Goal: Contribute content: Contribute content

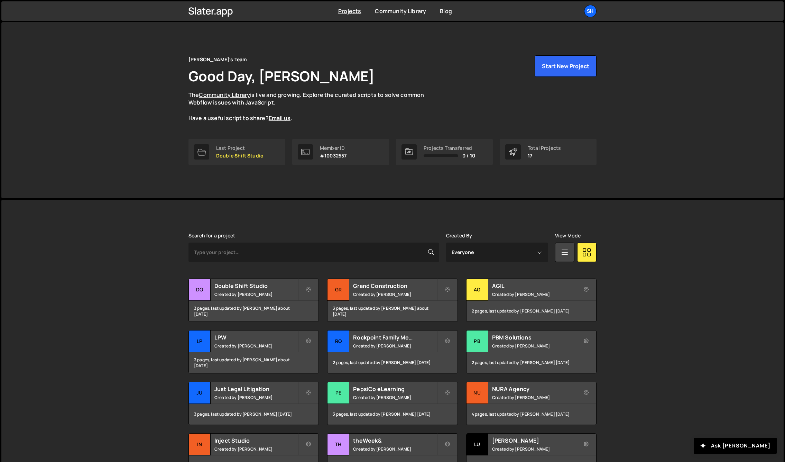
click at [118, 159] on div "Shelby's Team Good Day, Shelby Buquet The Community Library is live and growing…" at bounding box center [392, 110] width 782 height 176
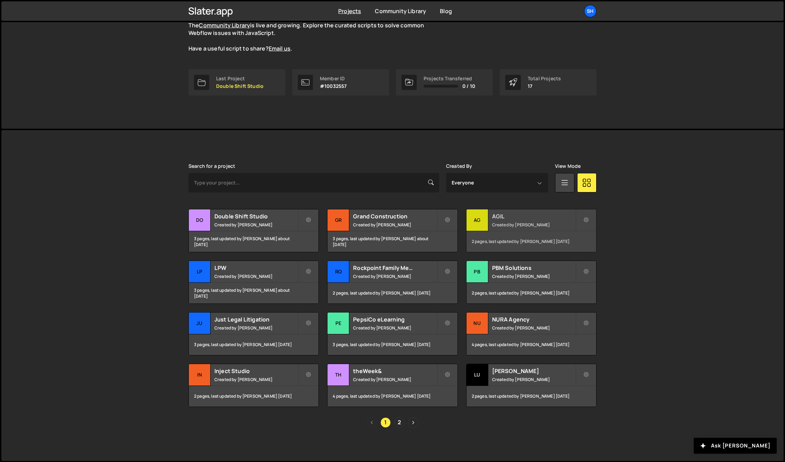
click at [482, 221] on div "AG" at bounding box center [478, 220] width 22 height 22
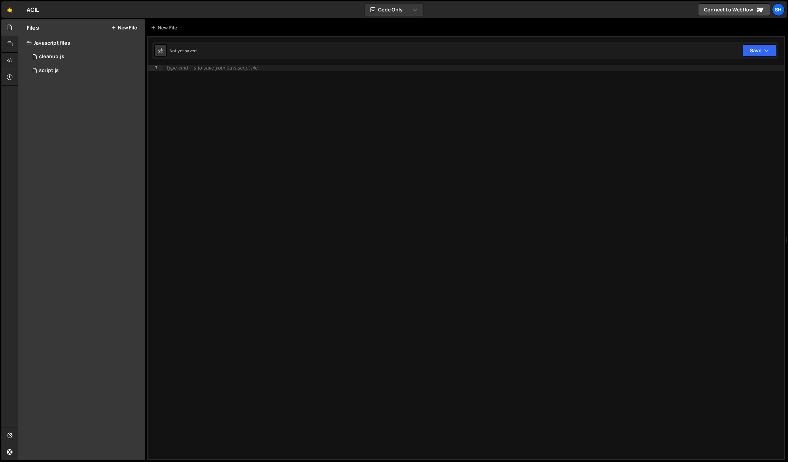
click at [265, 64] on div "1 Type cmd + s to save your Javascript file. הההההההההההההההההההההההההההההההההה…" at bounding box center [466, 248] width 638 height 424
click at [261, 73] on div "Type cmd + s to save your Javascript file." at bounding box center [473, 267] width 621 height 405
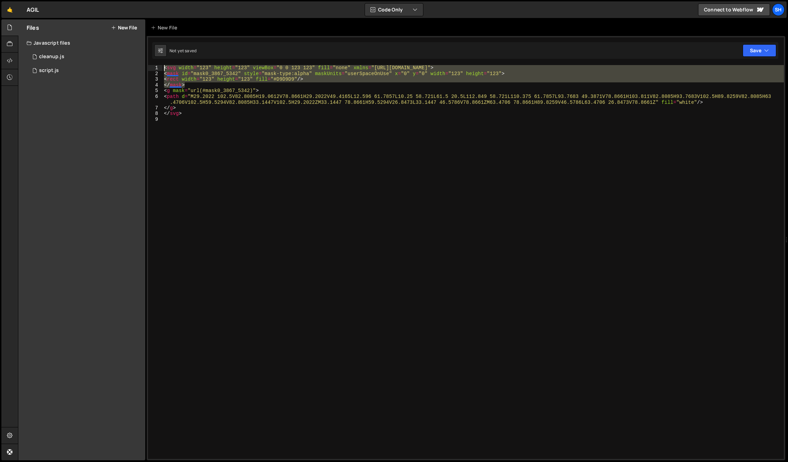
drag, startPoint x: 174, startPoint y: 80, endPoint x: 159, endPoint y: 65, distance: 20.5
click at [159, 65] on div "1 2 3 4 5 6 7 8 9 < svg width = "123" height = "123" viewBox = "0 0 123 123" fi…" at bounding box center [466, 262] width 636 height 394
click at [198, 85] on div "< svg width = "123" height = "123" viewBox = "0 0 123 123" fill = "none" xmlns …" at bounding box center [473, 262] width 621 height 394
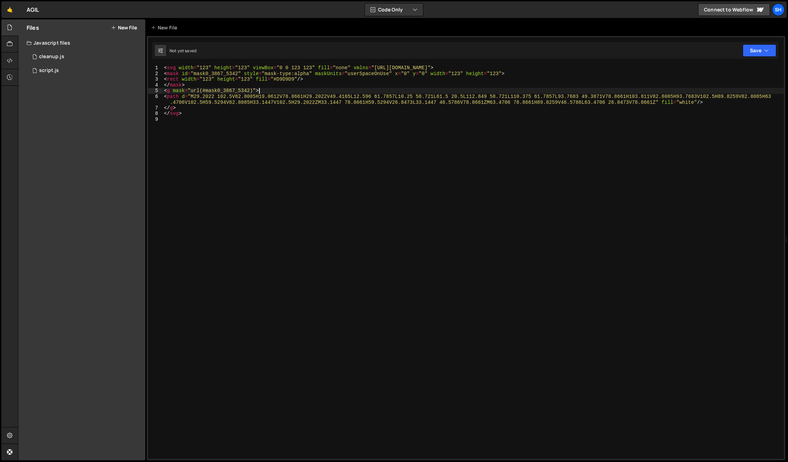
click at [275, 90] on div "< svg width = "123" height = "123" viewBox = "0 0 123 123" fill = "none" xmlns …" at bounding box center [473, 267] width 621 height 405
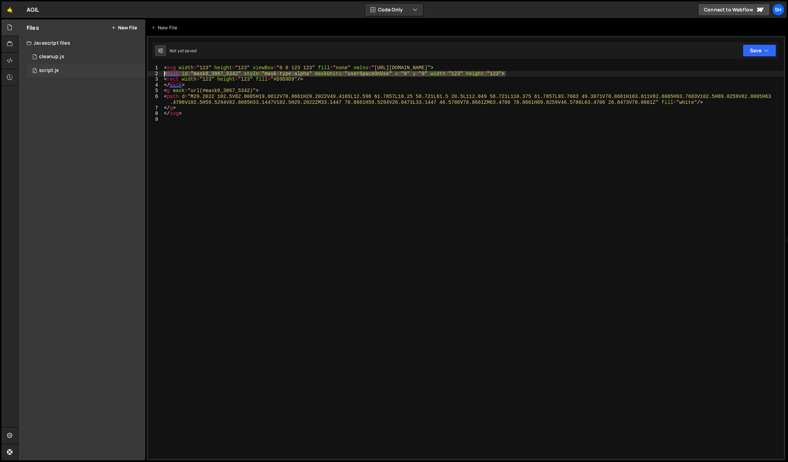
drag, startPoint x: 515, startPoint y: 74, endPoint x: 127, endPoint y: 75, distance: 388.4
click at [127, 75] on div "Files New File Javascript files 0 cleanup.js 0 0 script.js 0 CSS files Copy sha…" at bounding box center [403, 239] width 770 height 441
click at [338, 84] on div "< svg width = "123" height = "123" viewBox = "0 0 123 123" fill = "none" xmlns …" at bounding box center [473, 267] width 621 height 405
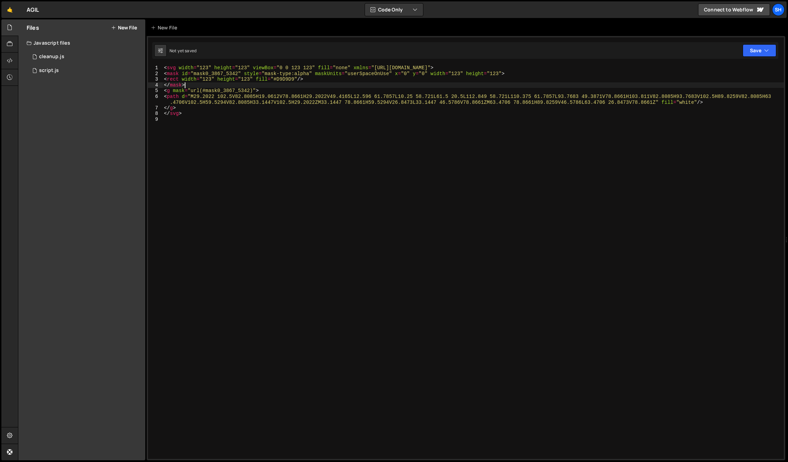
click at [326, 79] on div "< svg width = "123" height = "123" viewBox = "0 0 123 123" fill = "none" xmlns …" at bounding box center [473, 267] width 621 height 405
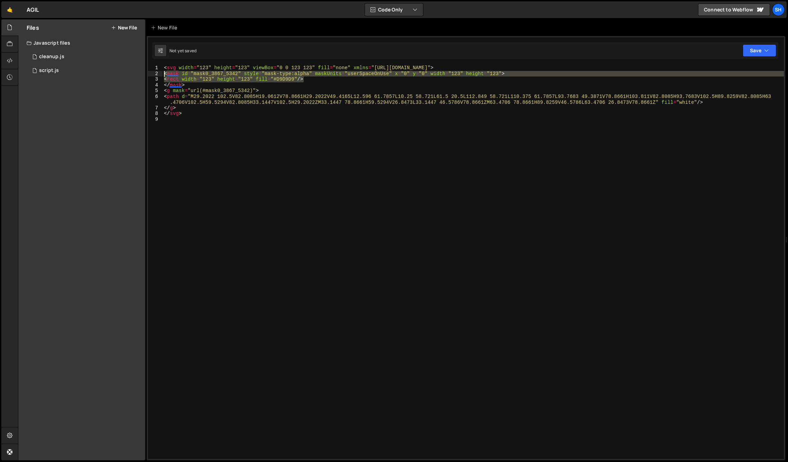
drag, startPoint x: 306, startPoint y: 80, endPoint x: 146, endPoint y: 74, distance: 160.5
click at [146, 74] on div "Files New File Javascript files 0 cleanup.js 0 0 script.js 0 CSS files Copy sha…" at bounding box center [403, 239] width 770 height 441
click at [196, 86] on div "< svg width = "123" height = "123" viewBox = "0 0 123 123" fill = "none" xmlns …" at bounding box center [473, 267] width 621 height 405
drag, startPoint x: 194, startPoint y: 86, endPoint x: 142, endPoint y: 74, distance: 52.8
click at [142, 74] on div "Files New File Javascript files 0 cleanup.js 0 0 script.js 0 CSS files Copy sha…" at bounding box center [403, 239] width 770 height 441
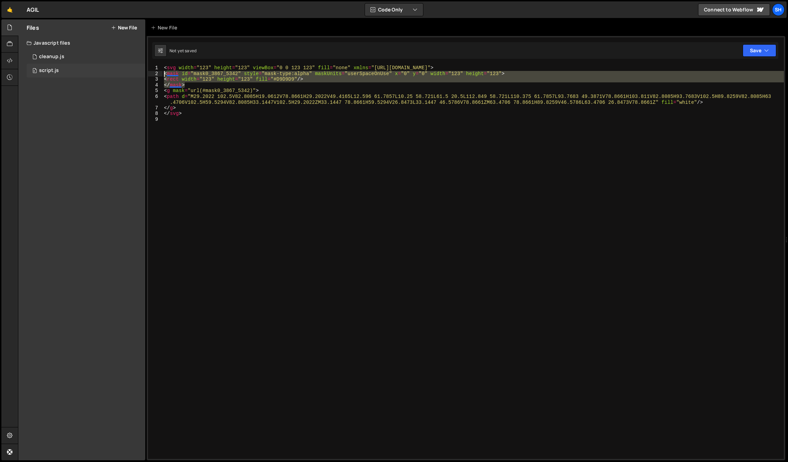
type textarea "<mask id="mask0_3867_5342" style="mask-type:alpha" maskUnits="userSpaceOnUse" x…"
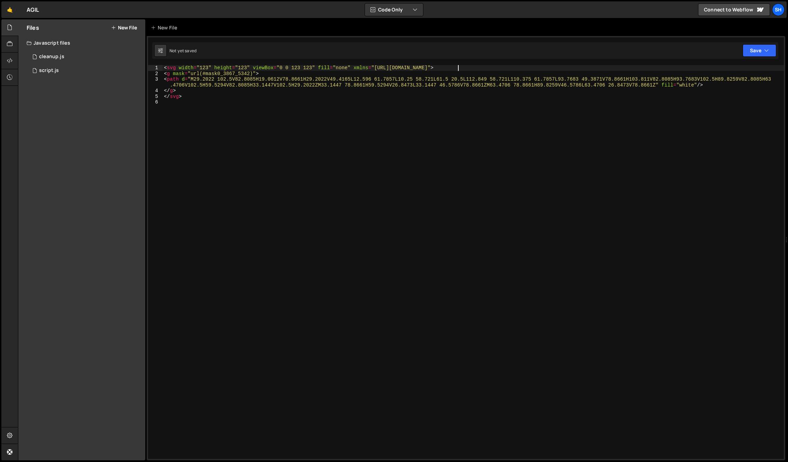
click at [184, 92] on div "< svg width = "123" height = "123" viewBox = "0 0 123 123" fill = "none" xmlns …" at bounding box center [473, 267] width 621 height 405
drag, startPoint x: 270, startPoint y: 75, endPoint x: 141, endPoint y: 75, distance: 129.0
click at [141, 75] on div "Files New File Javascript files 0 cleanup.js 0 0 script.js 0 CSS files Copy sha…" at bounding box center [403, 239] width 770 height 441
type textarea "<g mask="url(#mask0_3867_5342)">"
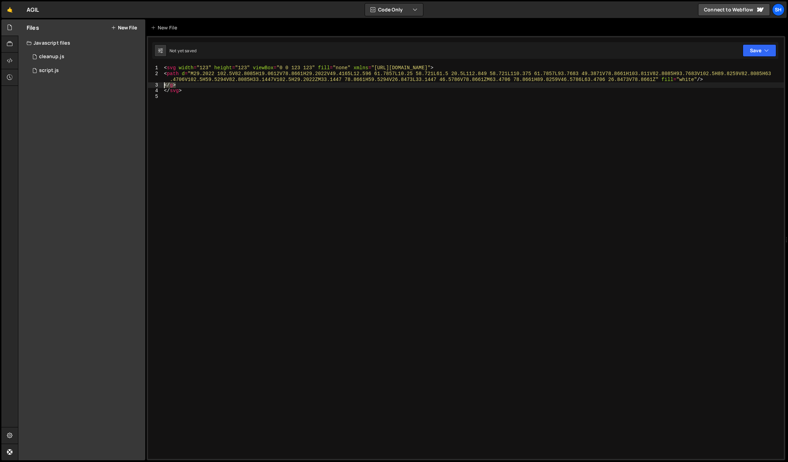
drag, startPoint x: 183, startPoint y: 85, endPoint x: 144, endPoint y: 84, distance: 39.5
click at [144, 84] on div "Files New File Javascript files 0 cleanup.js 0 0 script.js 0 CSS files Copy sha…" at bounding box center [403, 239] width 770 height 441
type textarea "</g>"
click at [693, 79] on div "< svg width = "123" height = "123" viewBox = "0 0 123 123" fill = "none" xmlns …" at bounding box center [473, 267] width 621 height 405
click at [688, 79] on div "< svg width = "123" height = "123" viewBox = "0 0 123 123" fill = "none" xmlns …" at bounding box center [473, 267] width 621 height 405
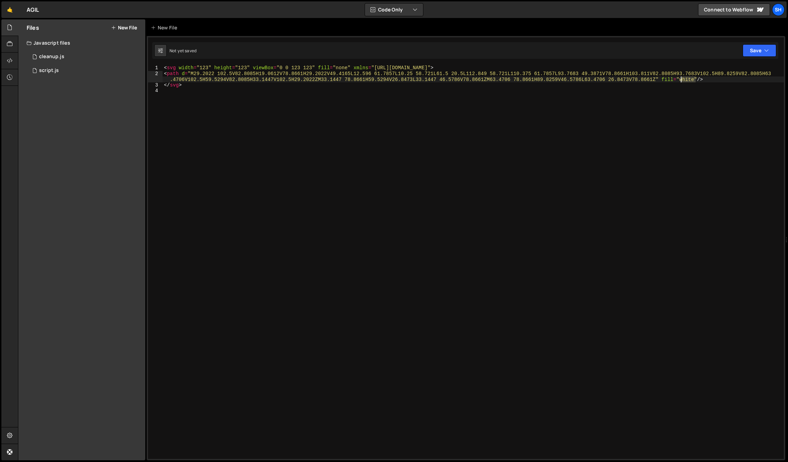
click at [688, 79] on div "< svg width = "123" height = "123" viewBox = "0 0 123 123" fill = "none" xmlns …" at bounding box center [473, 267] width 621 height 405
click at [195, 87] on div "< svg width = "123" height = "123" viewBox = "0 0 123 123" fill = "none" xmlns …" at bounding box center [473, 267] width 621 height 405
type textarea "</svg>"
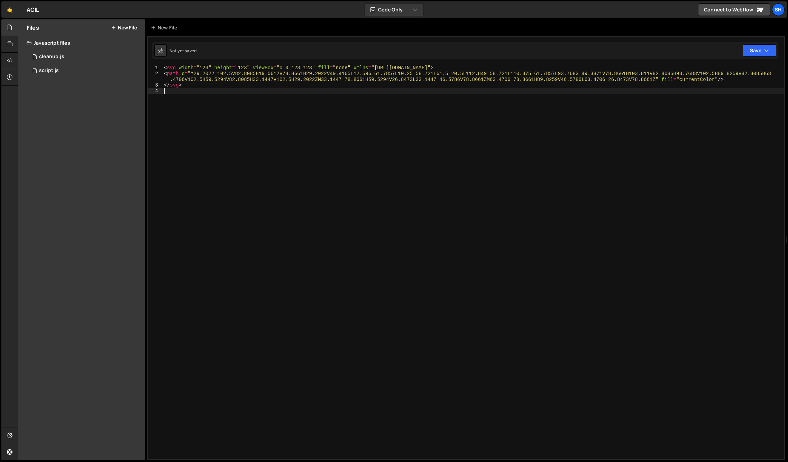
click at [191, 248] on div "< svg width = "123" height = "123" viewBox = "0 0 123 123" fill = "none" xmlns …" at bounding box center [473, 267] width 621 height 405
click at [77, 224] on div "Files New File Javascript files 0 cleanup.js 0 0 script.js 0 CSS files Copy sha…" at bounding box center [81, 239] width 127 height 441
type textarea "</svg>"
click at [201, 87] on div "< svg width = "123" height = "123" viewBox = "0 0 123 123" fill = "none" xmlns …" at bounding box center [473, 267] width 621 height 405
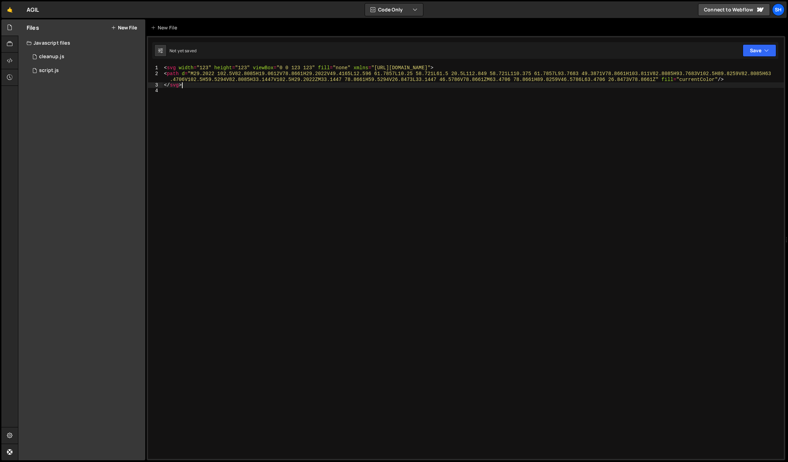
click at [116, 128] on div "Files New File Javascript files 0 cleanup.js 0 0 script.js 0 CSS files Copy sha…" at bounding box center [81, 239] width 127 height 441
click at [188, 85] on div "< svg width = "123" height = "123" viewBox = "0 0 123 123" fill = "none" xmlns …" at bounding box center [473, 267] width 621 height 405
click at [110, 145] on div "Files New File Javascript files 0 cleanup.js 0 0 script.js 0 CSS files Copy sha…" at bounding box center [81, 239] width 127 height 441
click at [191, 86] on div "< svg width = "123" height = "123" viewBox = "0 0 123 123" fill = "none" xmlns …" at bounding box center [473, 267] width 621 height 405
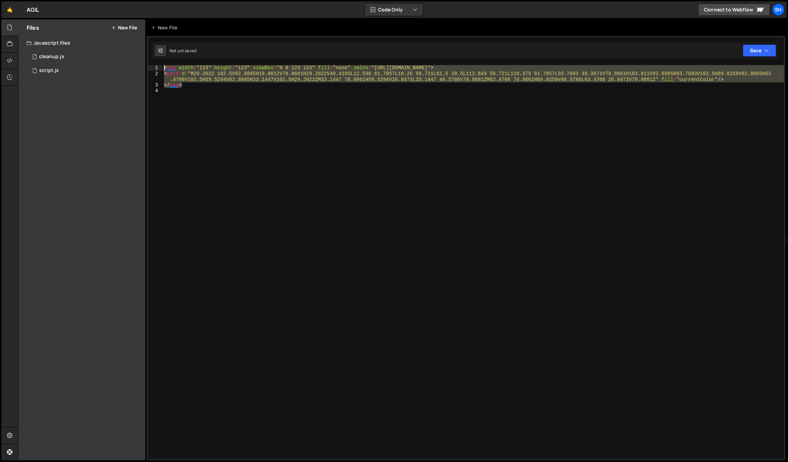
drag, startPoint x: 193, startPoint y: 86, endPoint x: 166, endPoint y: 70, distance: 31.1
click at [163, 69] on div "< svg width = "123" height = "123" viewBox = "0 0 123 123" fill = "none" xmlns …" at bounding box center [473, 267] width 621 height 405
click at [190, 73] on div "< svg width = "123" height = "123" viewBox = "0 0 123 123" fill = "none" xmlns …" at bounding box center [473, 262] width 621 height 394
type textarea "<path d="M29.2022 102.5V82.8085H19.0612V78.8661H29.2022V49.4165L12.596 61.7857L…"
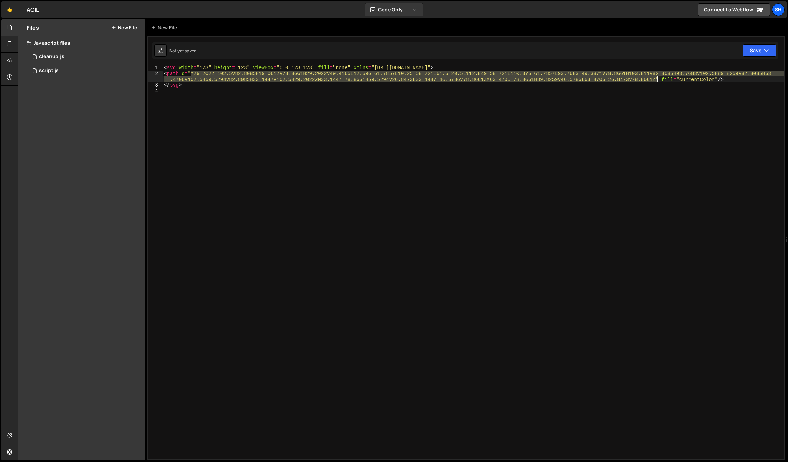
drag, startPoint x: 191, startPoint y: 74, endPoint x: 652, endPoint y: 85, distance: 460.8
click at [656, 82] on div "< svg width = "123" height = "123" viewBox = "0 0 123 123" fill = "none" xmlns …" at bounding box center [473, 267] width 621 height 405
drag, startPoint x: 101, startPoint y: 154, endPoint x: 105, endPoint y: 150, distance: 6.2
click at [101, 154] on div "Files New File Javascript files 0 cleanup.js 0 0 script.js 0 CSS files Copy sha…" at bounding box center [81, 239] width 127 height 441
click at [291, 126] on div "< svg width = "123" height = "123" viewBox = "0 0 123 123" fill = "none" xmlns …" at bounding box center [473, 267] width 621 height 405
